Goal: Information Seeking & Learning: Learn about a topic

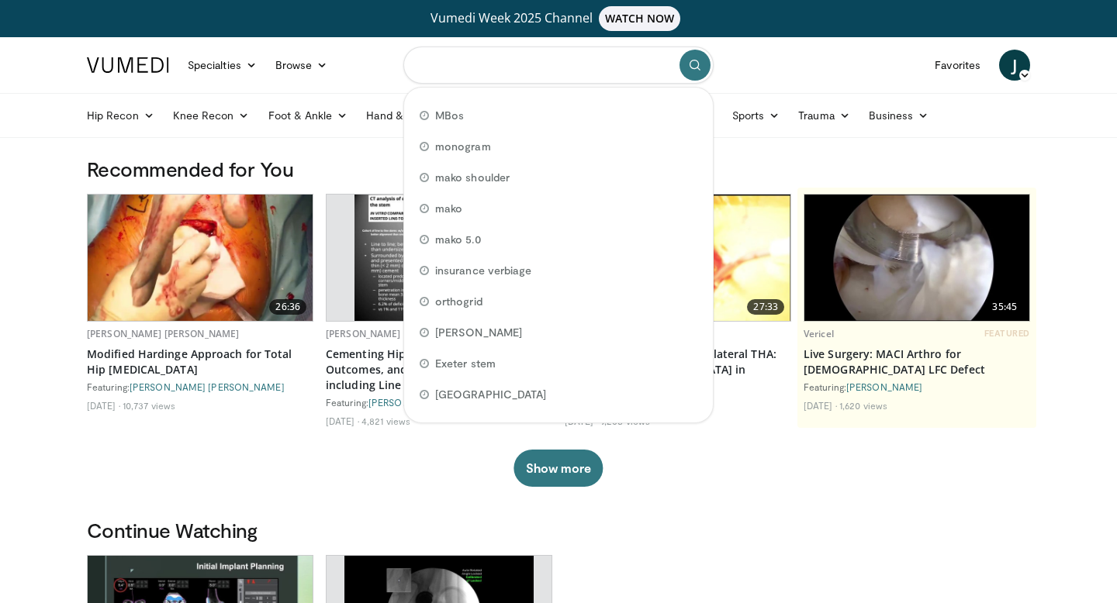
click at [460, 57] on input "Search topics, interventions" at bounding box center [558, 65] width 310 height 37
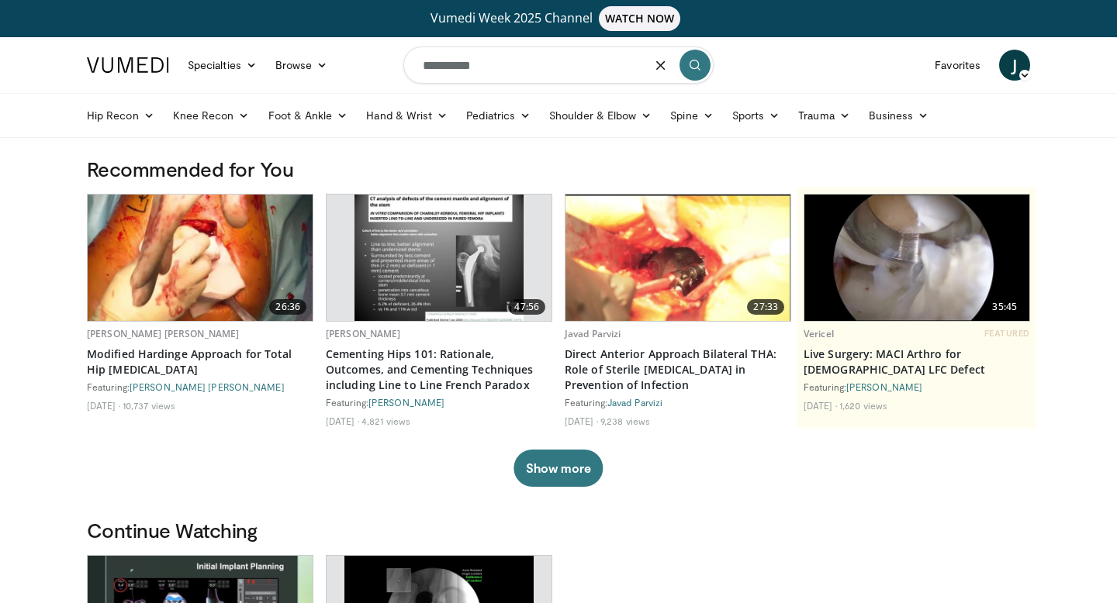
type input "**********"
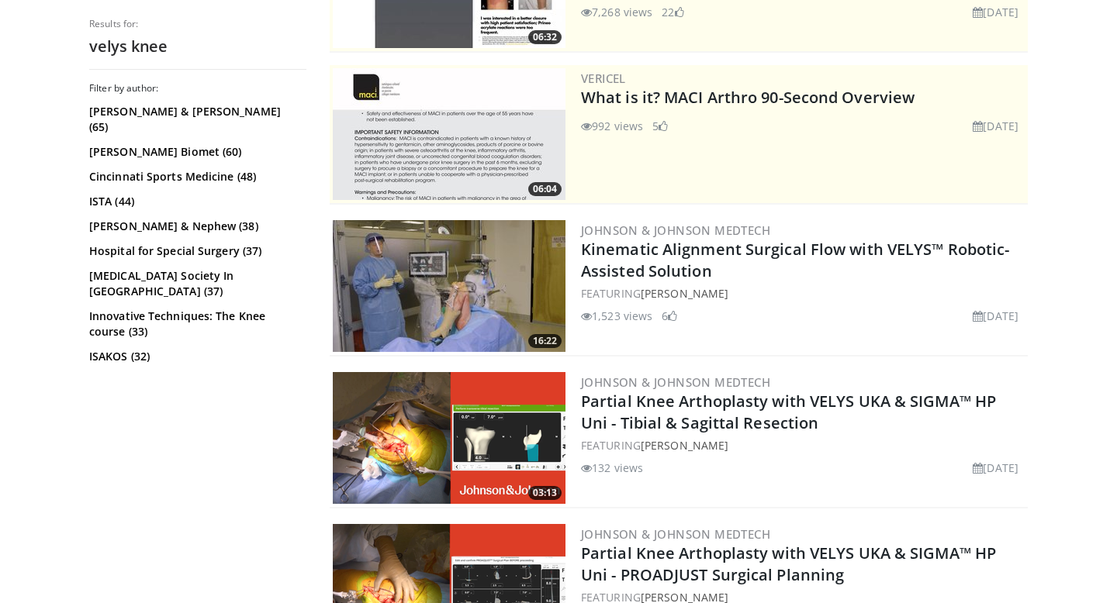
scroll to position [304, 0]
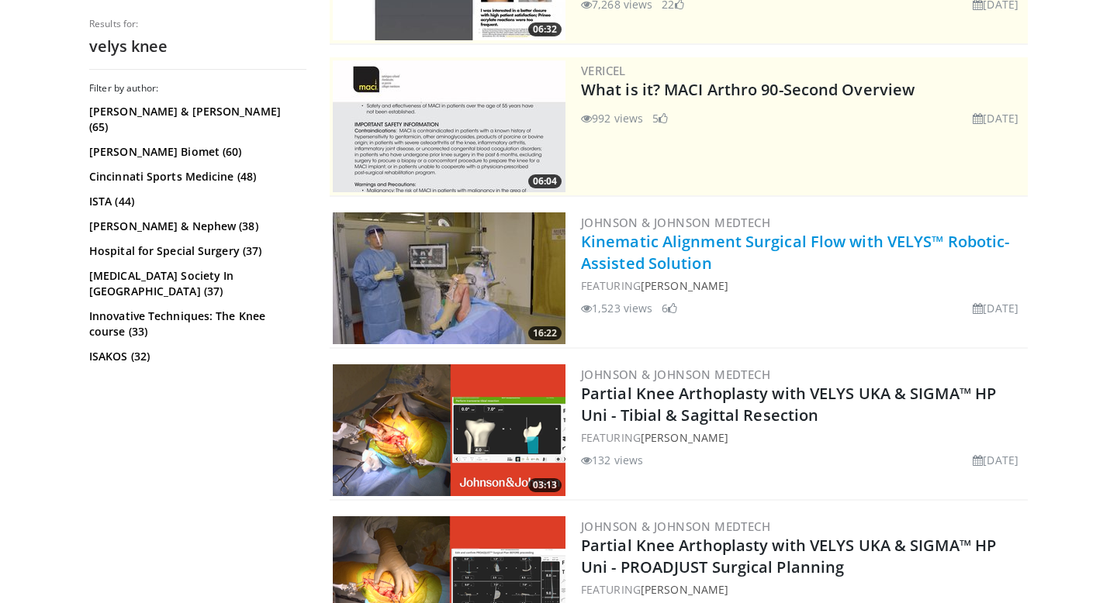
click at [699, 256] on link "Kinematic Alignment Surgical Flow with VELYS™ Robotic-Assisted Solution" at bounding box center [795, 252] width 428 height 43
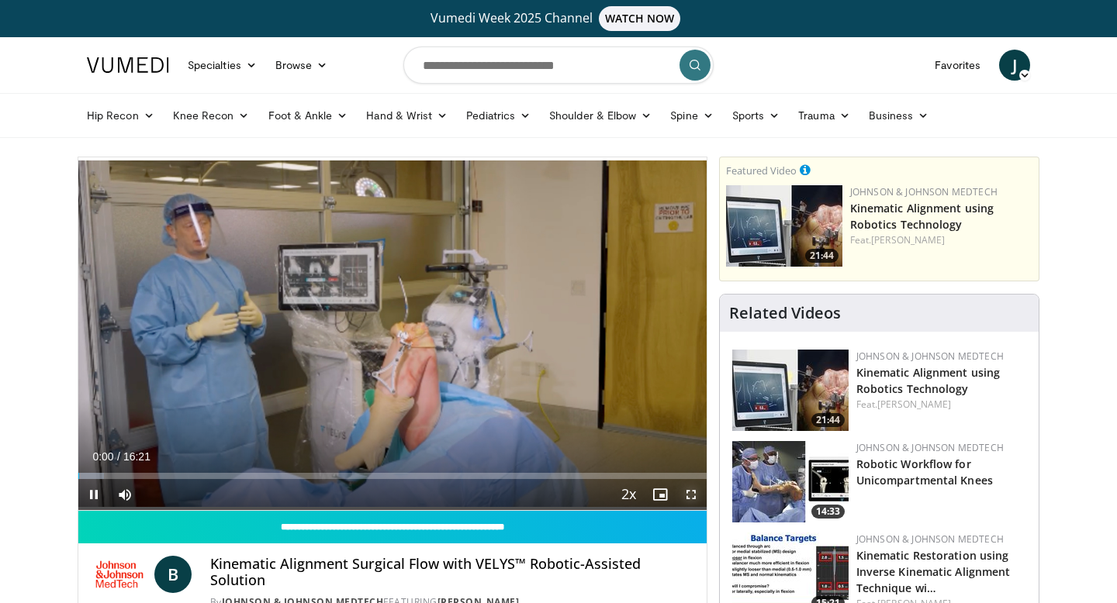
click at [690, 493] on span "Video Player" at bounding box center [690, 494] width 31 height 31
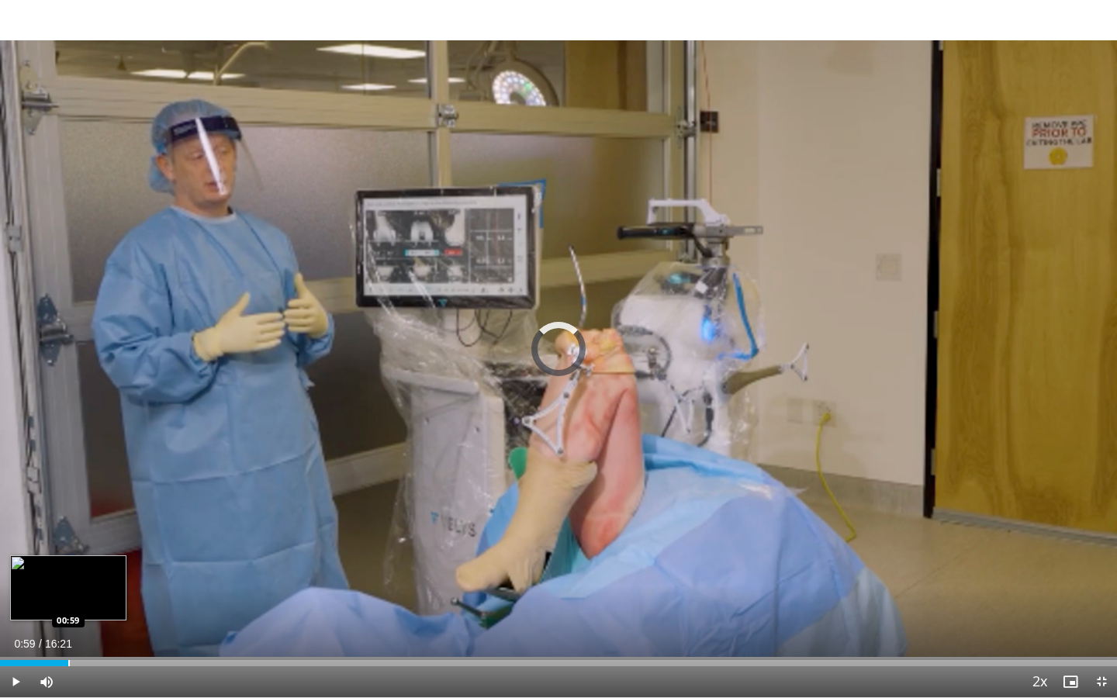
click at [68, 603] on div "Progress Bar" at bounding box center [69, 663] width 2 height 6
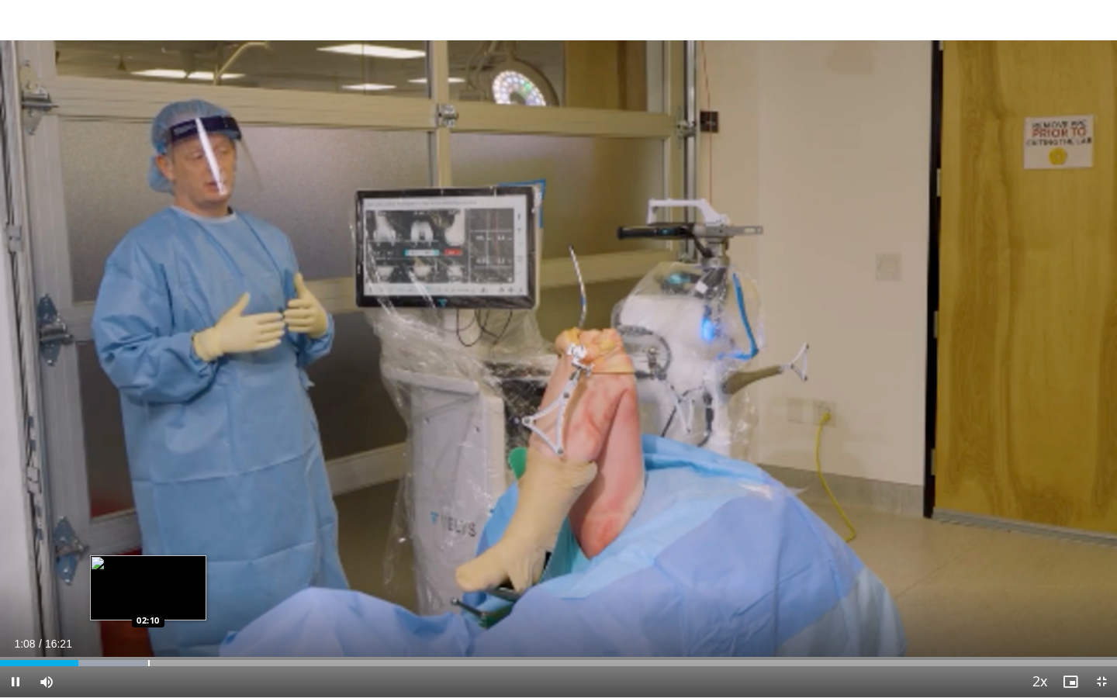
click at [148, 603] on div "Loaded : 13.14% 01:08 02:10" at bounding box center [558, 658] width 1117 height 15
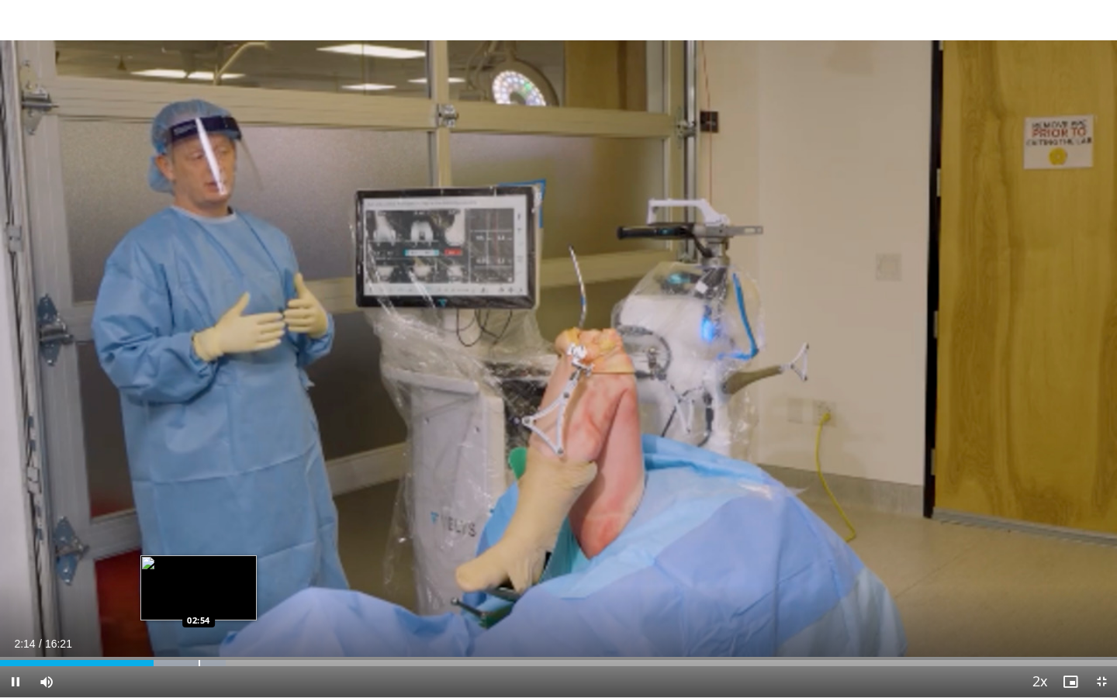
click at [199, 603] on div "Progress Bar" at bounding box center [200, 663] width 2 height 6
click at [234, 603] on div "Progress Bar" at bounding box center [235, 663] width 2 height 6
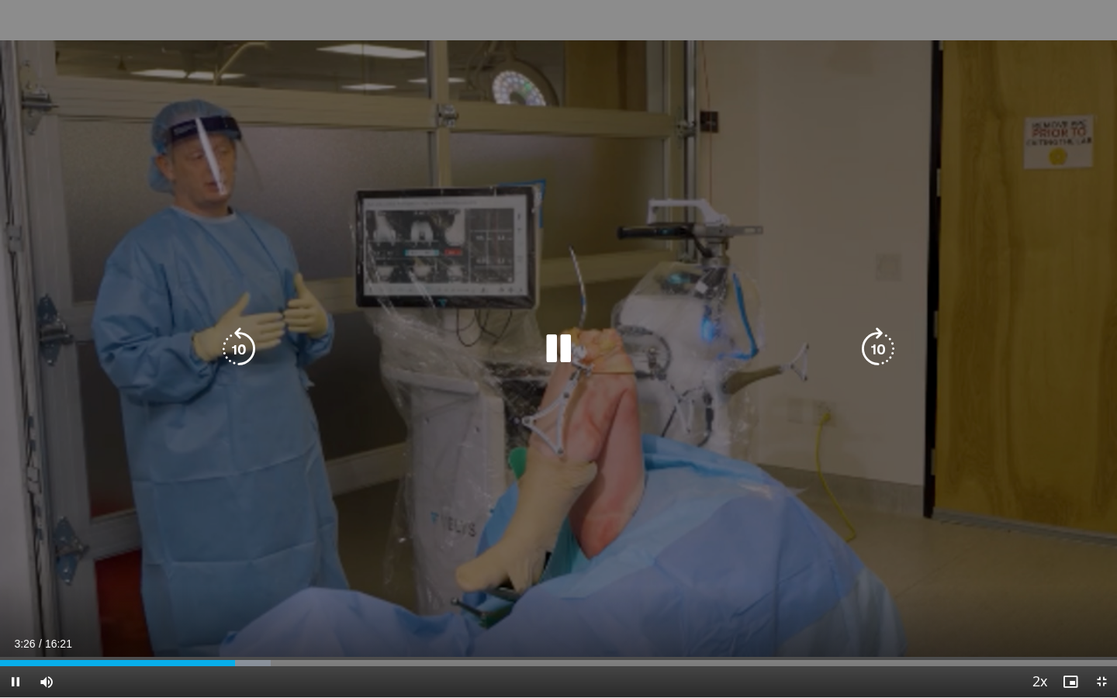
click at [289, 603] on video-js "**********" at bounding box center [558, 349] width 1117 height 698
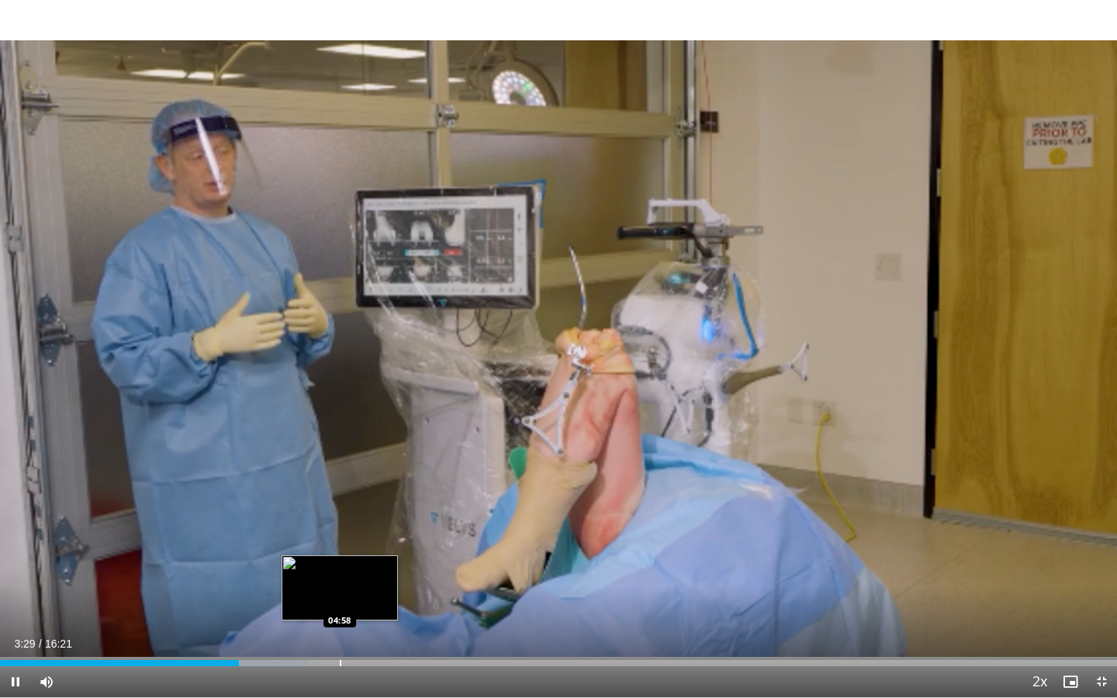
click at [340, 603] on div "Loaded : 27.55% 03:29 04:58" at bounding box center [558, 658] width 1117 height 15
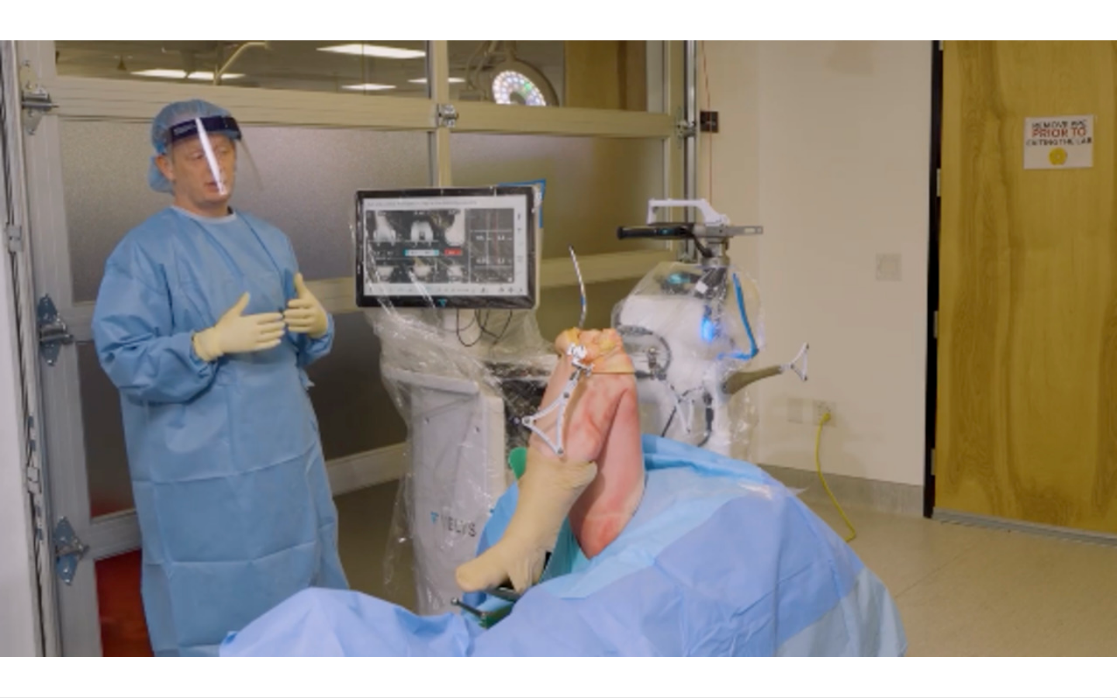
click at [309, 603] on div "10 seconds Tap to unmute" at bounding box center [558, 348] width 1117 height 697
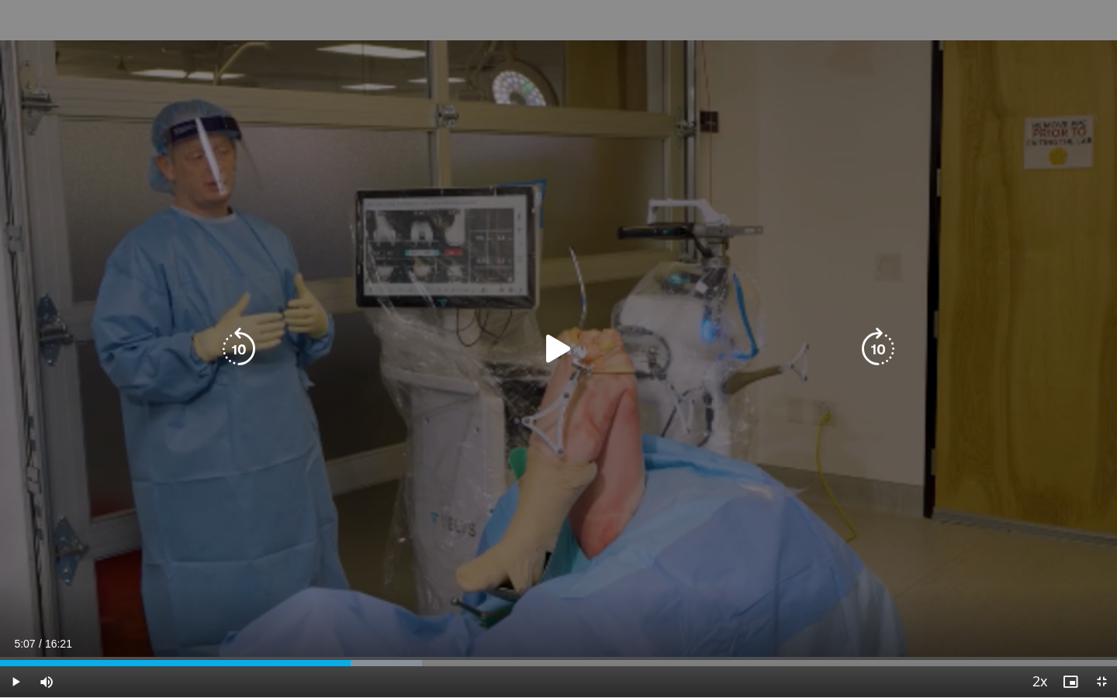
click at [161, 550] on div "10 seconds Tap to unmute" at bounding box center [558, 348] width 1117 height 697
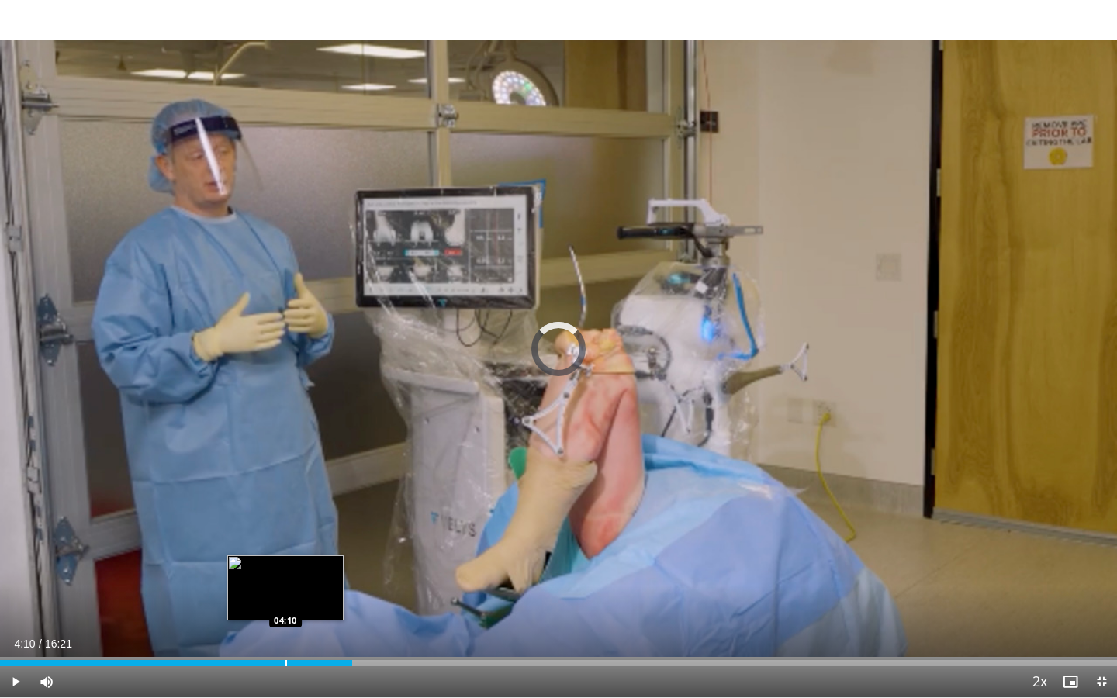
click at [285, 603] on div "Loaded : 26.53% 04:10 04:10" at bounding box center [558, 658] width 1117 height 15
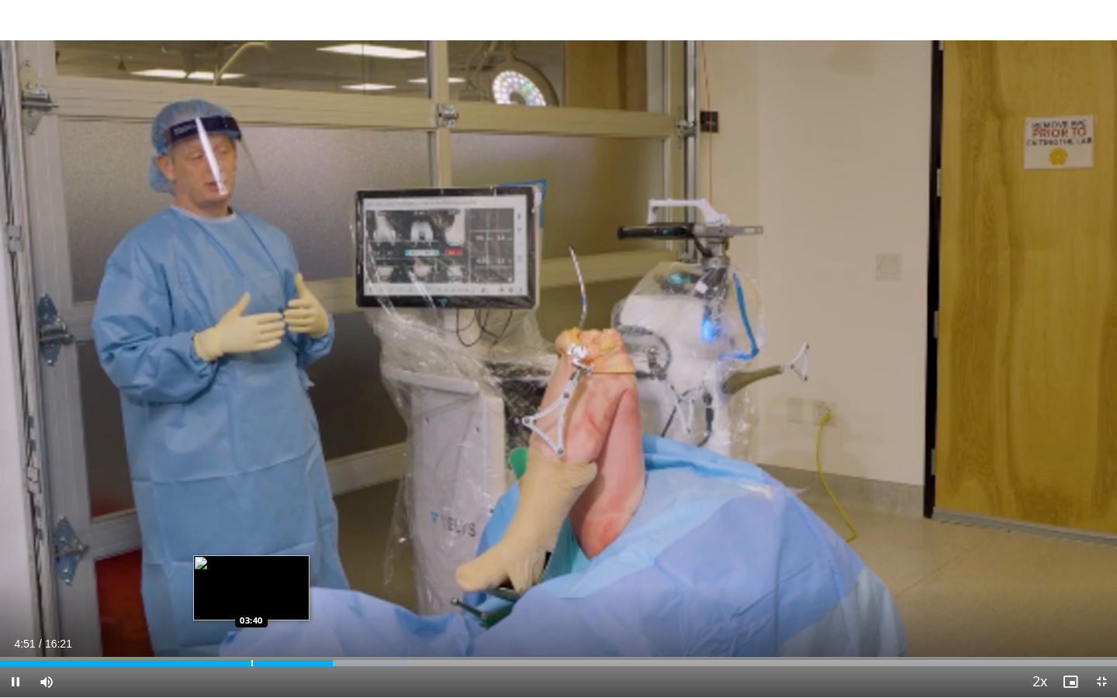
click at [251, 603] on div "Progress Bar" at bounding box center [252, 663] width 2 height 6
click at [231, 603] on div "Progress Bar" at bounding box center [232, 663] width 2 height 6
click at [247, 603] on div "Progress Bar" at bounding box center [248, 663] width 2 height 6
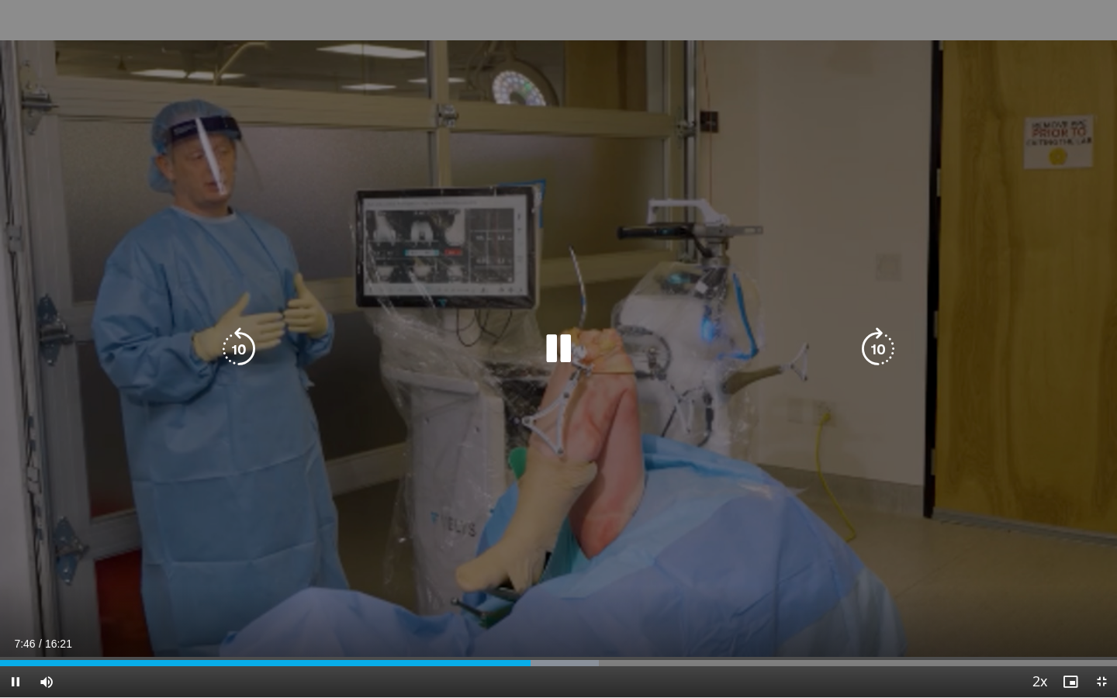
click at [747, 512] on div "10 seconds Tap to unmute" at bounding box center [558, 348] width 1117 height 697
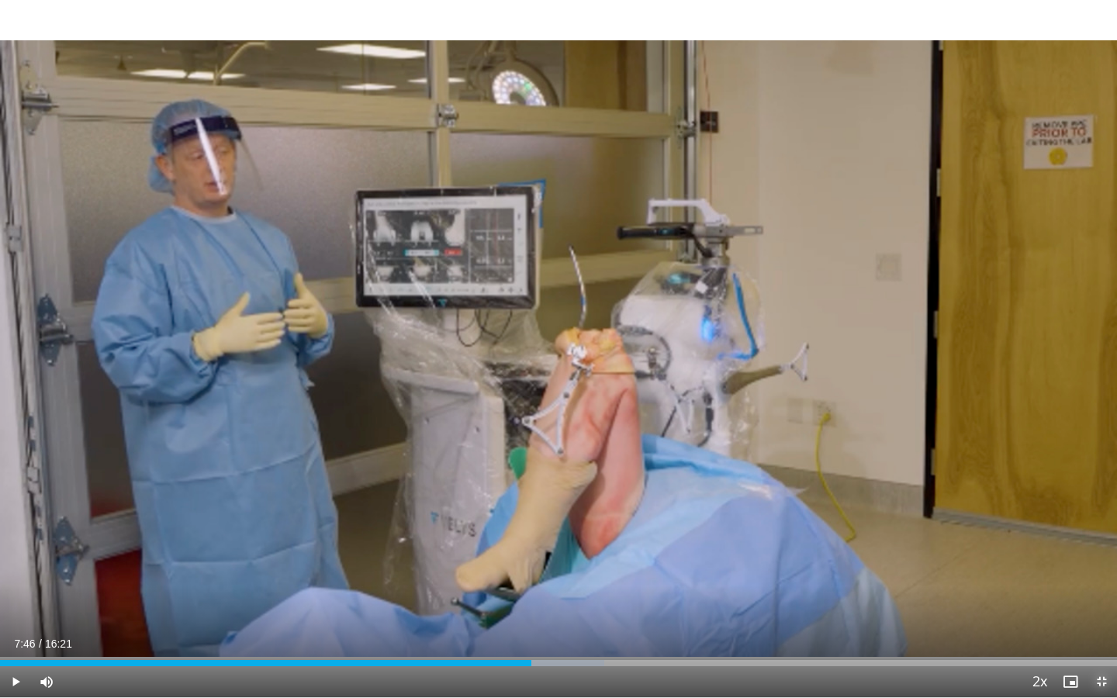
click at [1101, 603] on span "Video Player" at bounding box center [1101, 681] width 31 height 31
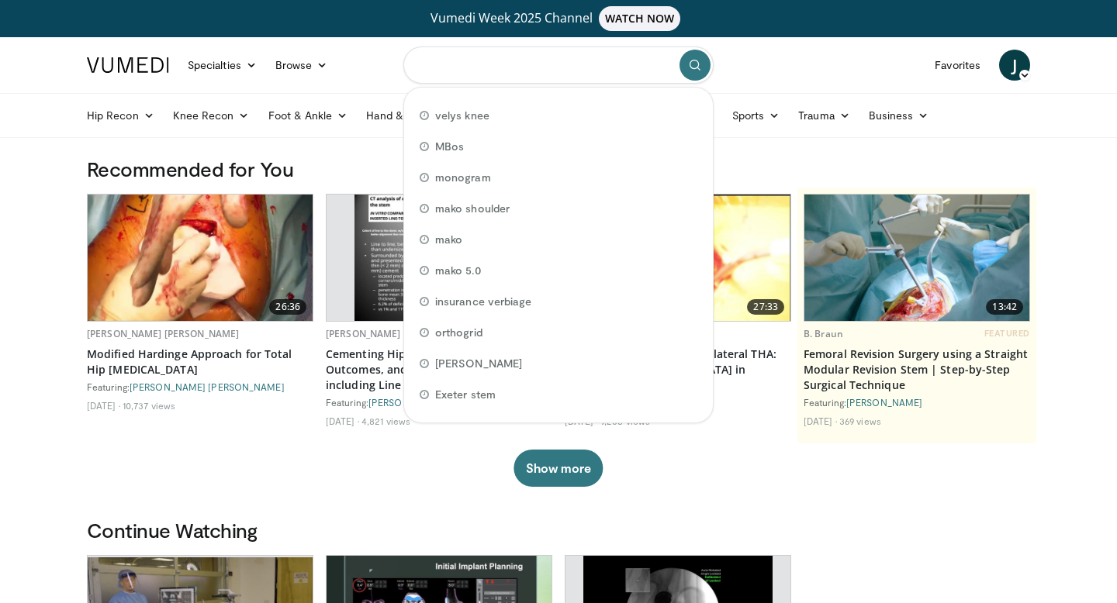
click at [477, 74] on input "Search topics, interventions" at bounding box center [558, 65] width 310 height 37
click at [468, 117] on span "velys knee" at bounding box center [462, 116] width 54 height 16
type input "**********"
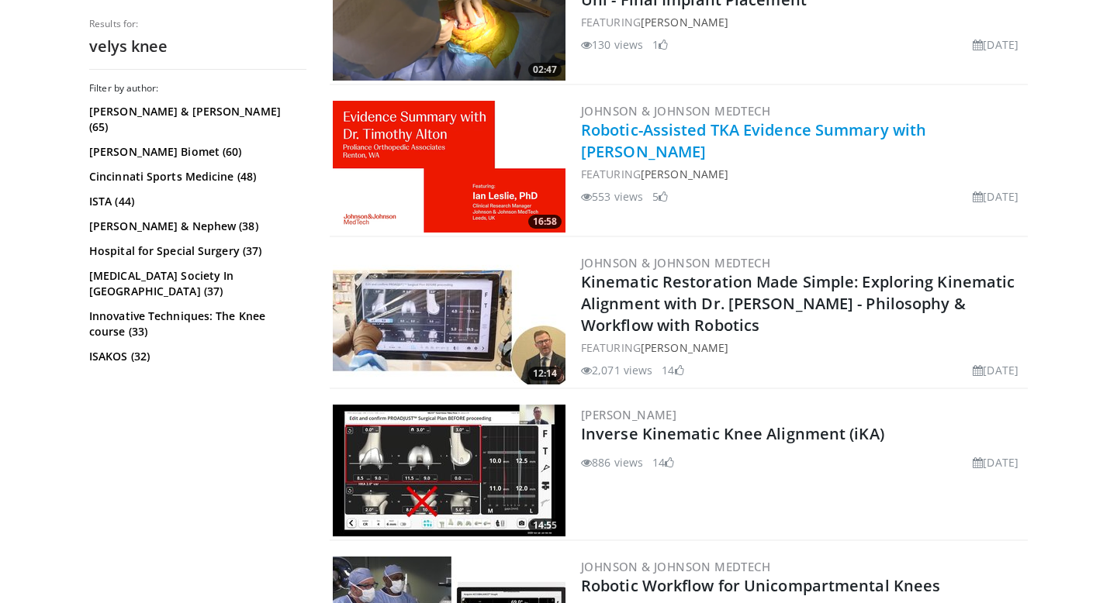
scroll to position [1026, 0]
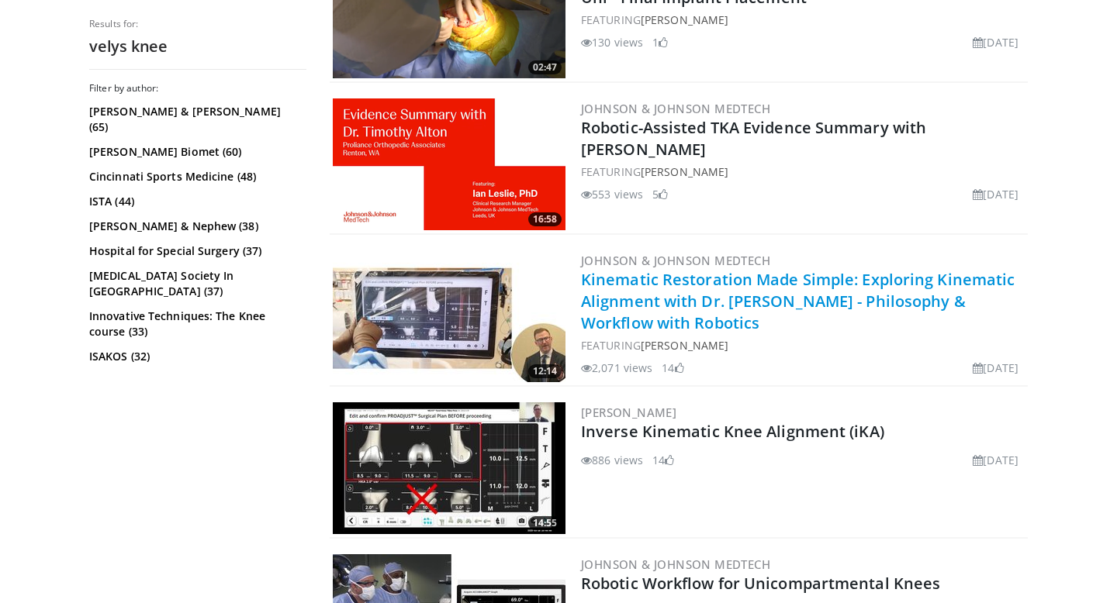
click at [734, 288] on link "Kinematic Restoration Made Simple: Exploring Kinematic Alignment with Dr. [PERS…" at bounding box center [797, 301] width 433 height 64
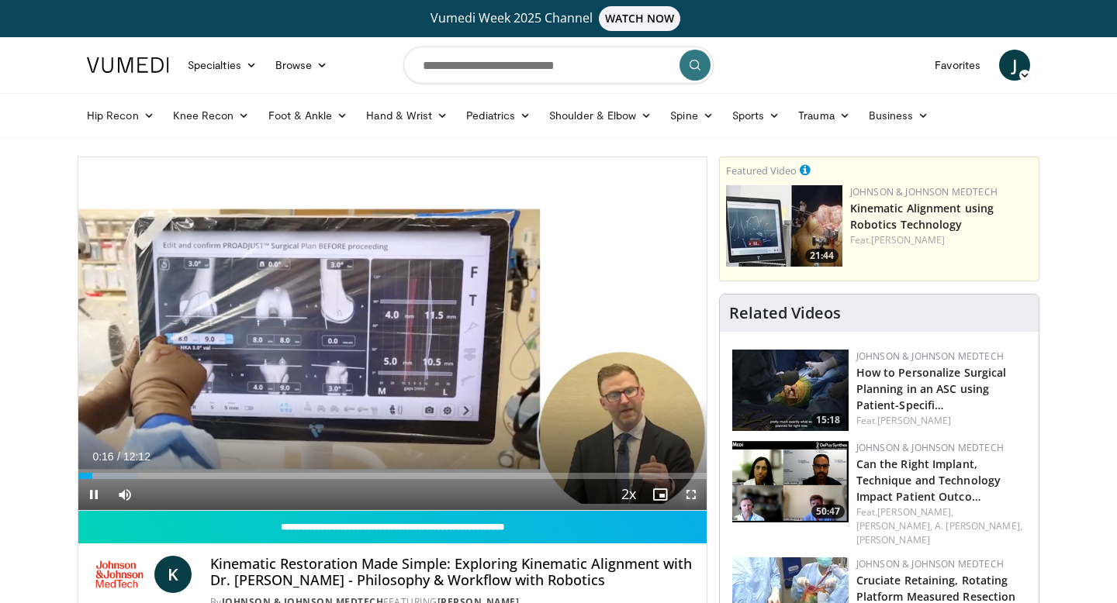
click at [690, 499] on span "Video Player" at bounding box center [690, 494] width 31 height 31
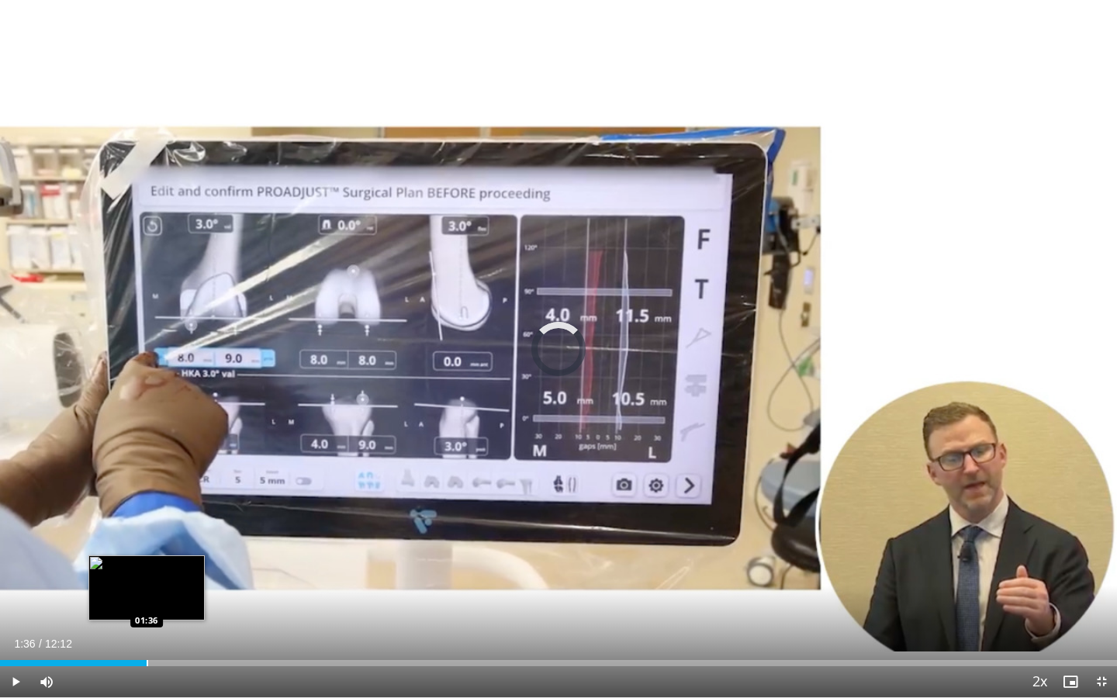
click at [147, 603] on div "Progress Bar" at bounding box center [148, 663] width 2 height 6
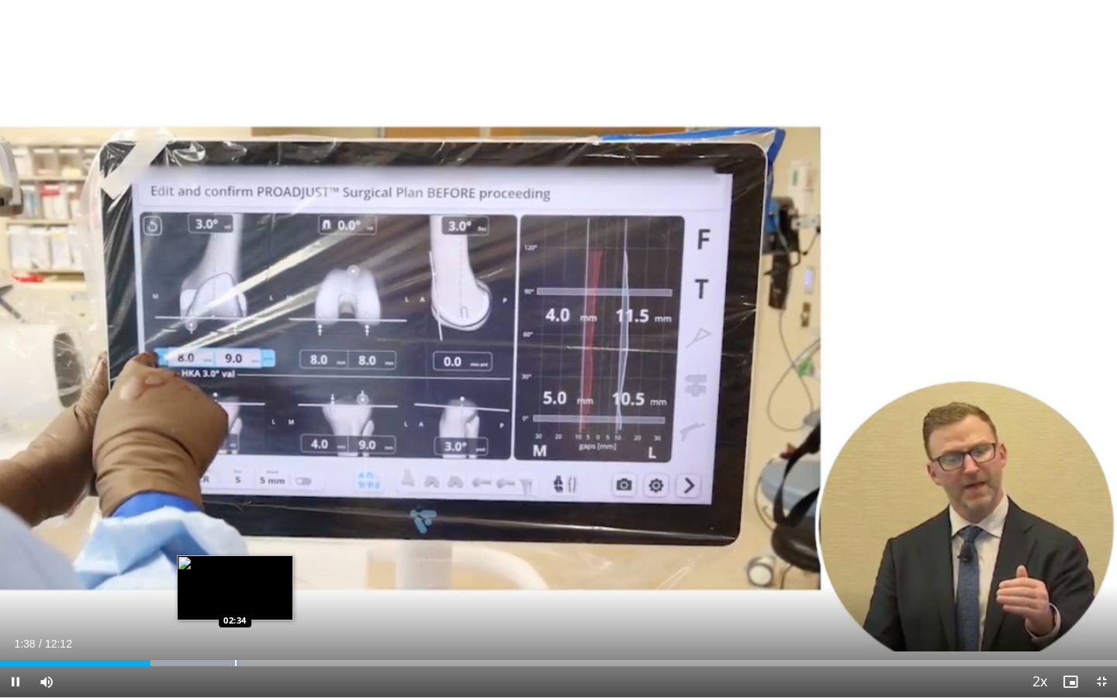
click at [235, 603] on div "Progress Bar" at bounding box center [236, 663] width 2 height 6
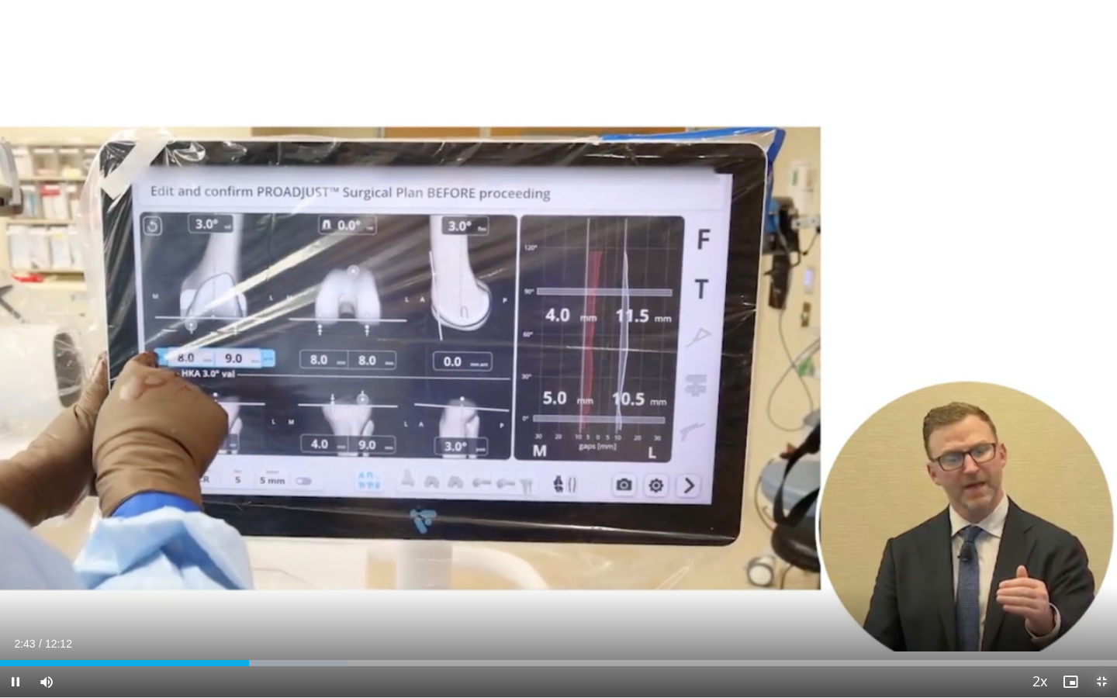
click at [1096, 603] on span "Video Player" at bounding box center [1101, 681] width 31 height 31
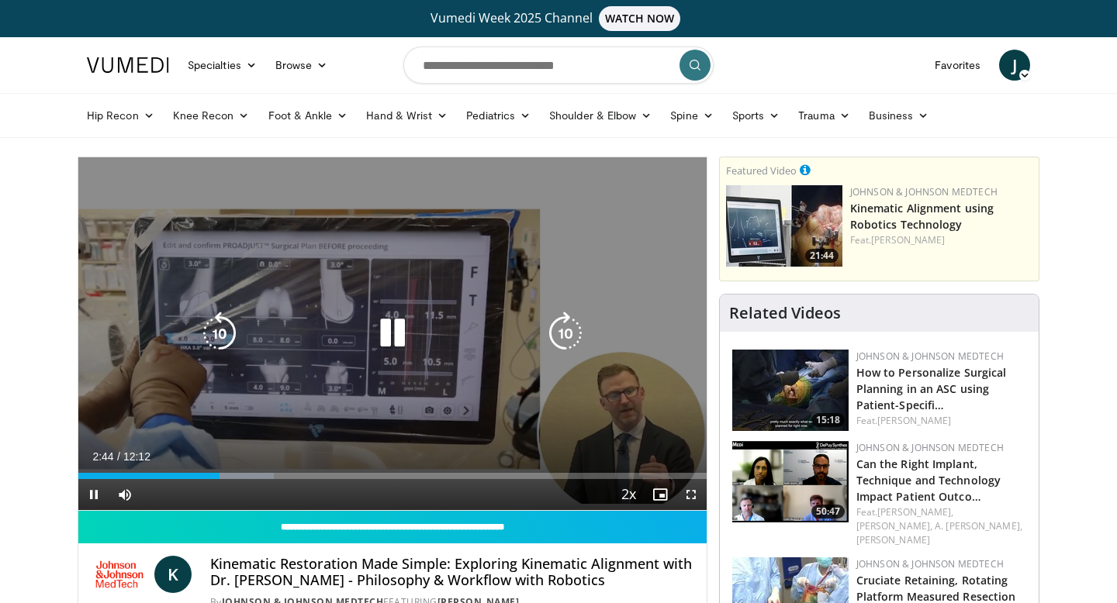
click at [216, 356] on div "10 seconds Tap to unmute" at bounding box center [392, 333] width 628 height 353
